Goal: Task Accomplishment & Management: Complete application form

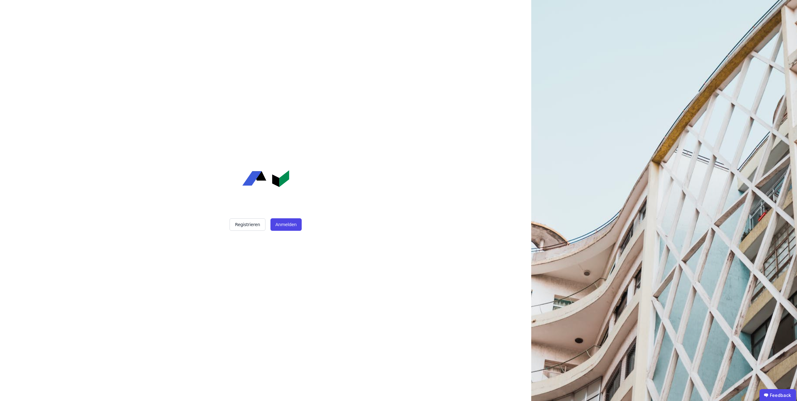
click at [260, 183] on img at bounding box center [265, 178] width 47 height 17
click at [243, 224] on button "Registrieren" at bounding box center [247, 224] width 36 height 12
drag, startPoint x: 305, startPoint y: 197, endPoint x: 313, endPoint y: 187, distance: 12.9
